Goal: Navigation & Orientation: Find specific page/section

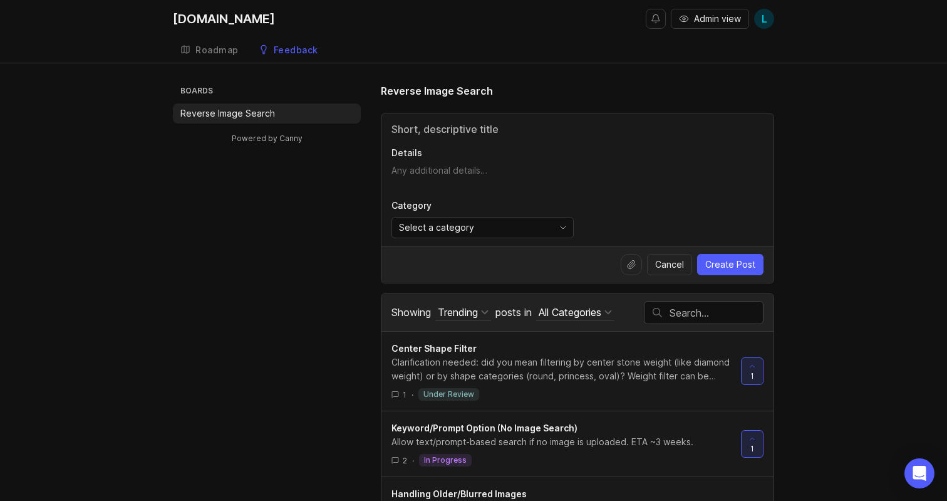
click at [460, 156] on p "Details" at bounding box center [578, 153] width 372 height 13
click at [460, 164] on textarea "Details" at bounding box center [578, 176] width 372 height 25
click at [430, 133] on input "Title" at bounding box center [578, 129] width 372 height 15
click at [431, 183] on textarea "Details" at bounding box center [578, 176] width 372 height 25
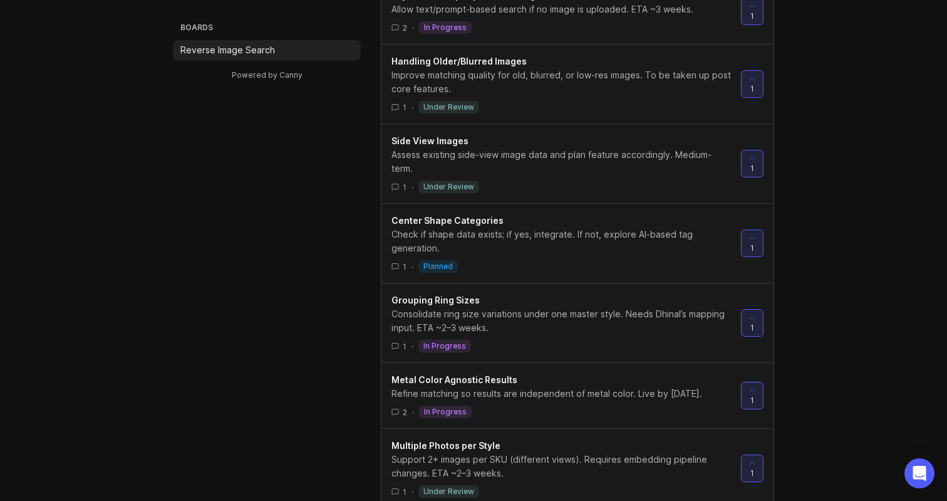
click at [891, 44] on div "Boards Reverse Image Search Powered by Canny Reverse Image Search Details Categ…" at bounding box center [473, 79] width 947 height 857
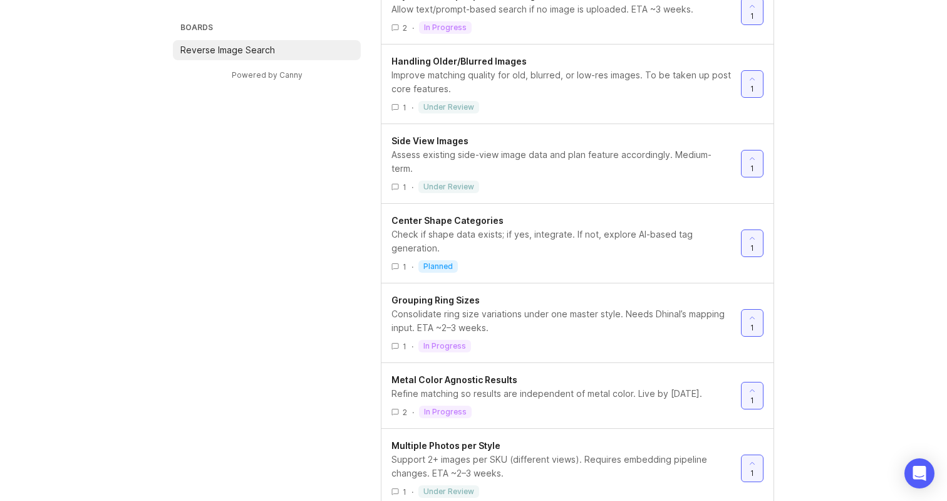
click at [271, 245] on div "Boards Reverse Image Search Powered by Canny Reverse Image Search Details Categ…" at bounding box center [473, 79] width 601 height 857
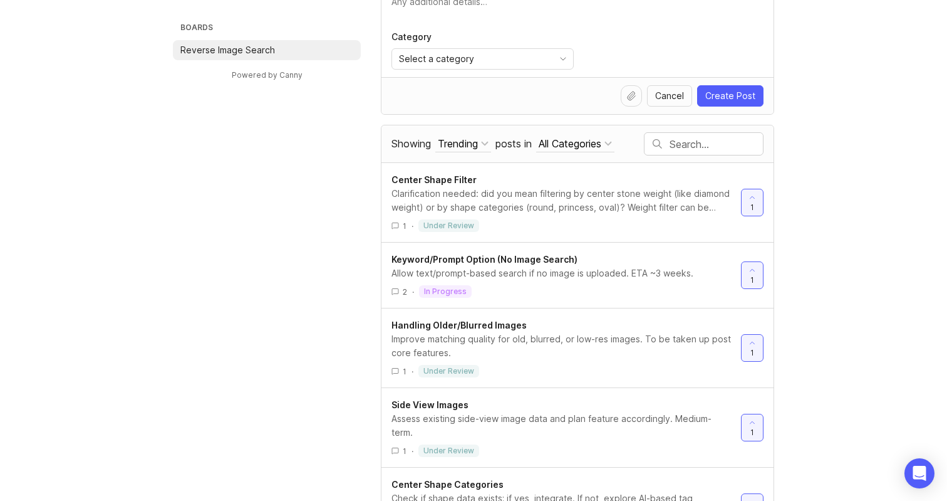
scroll to position [173, 0]
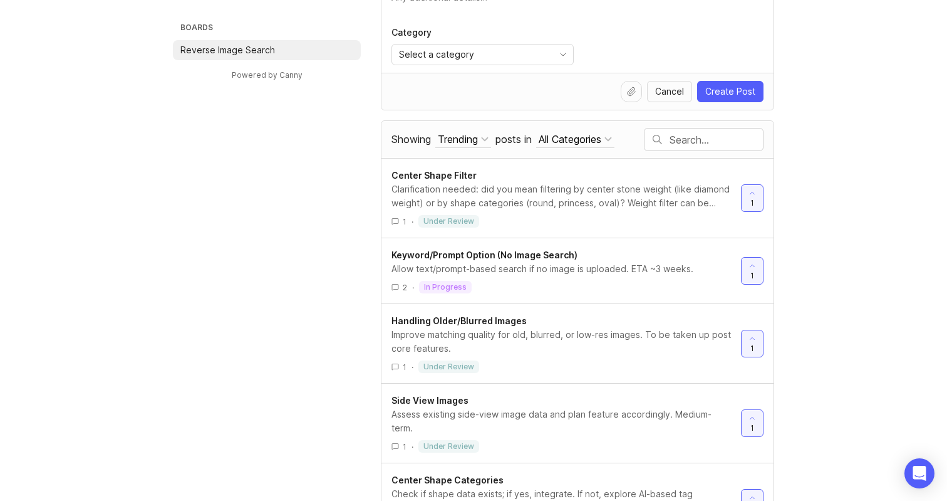
click at [478, 143] on div "Trending" at bounding box center [458, 139] width 40 height 14
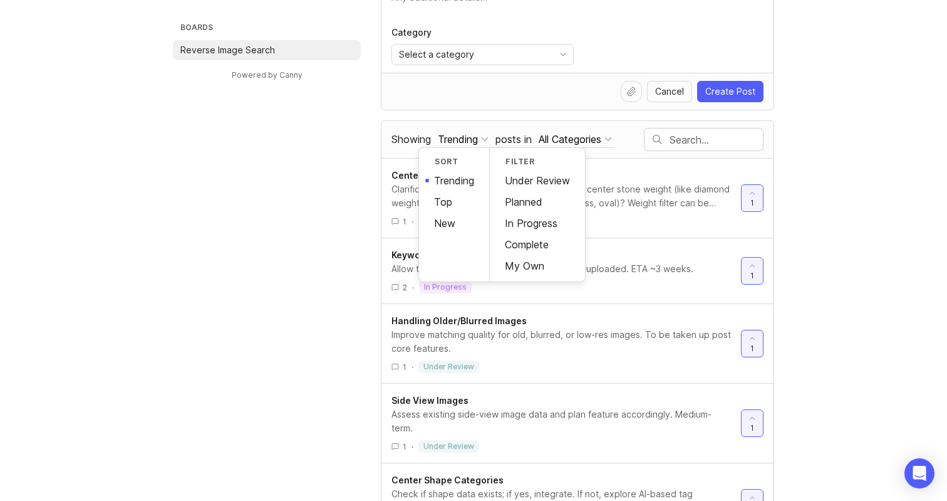
click at [454, 222] on div "New" at bounding box center [454, 222] width 70 height 21
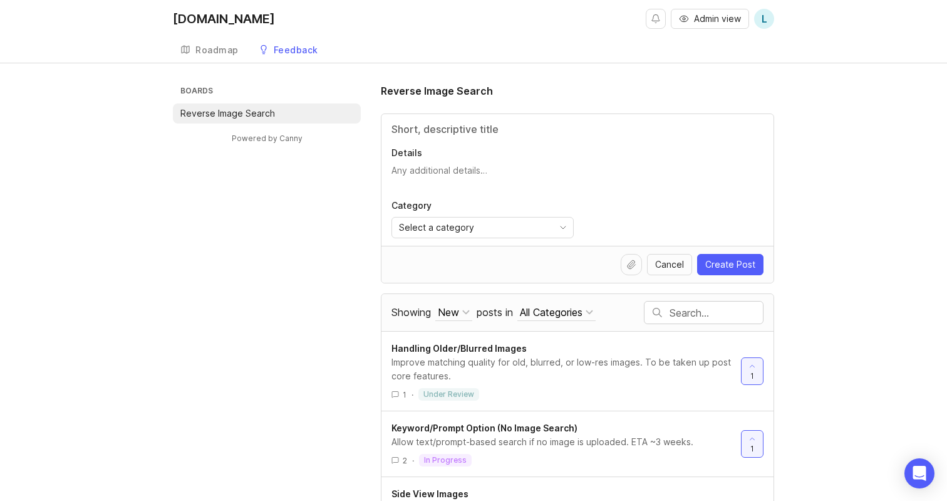
click at [216, 53] on div "Roadmap" at bounding box center [216, 50] width 43 height 9
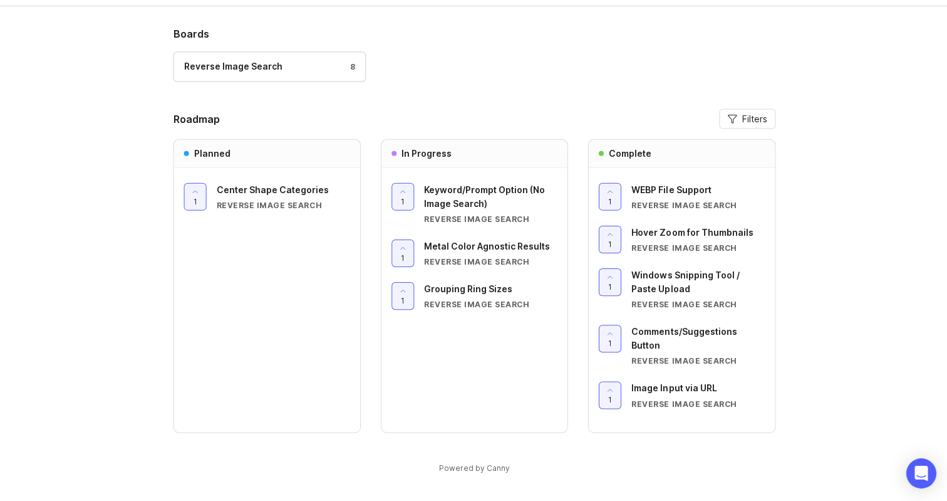
scroll to position [56, 0]
